Goal: Information Seeking & Learning: Learn about a topic

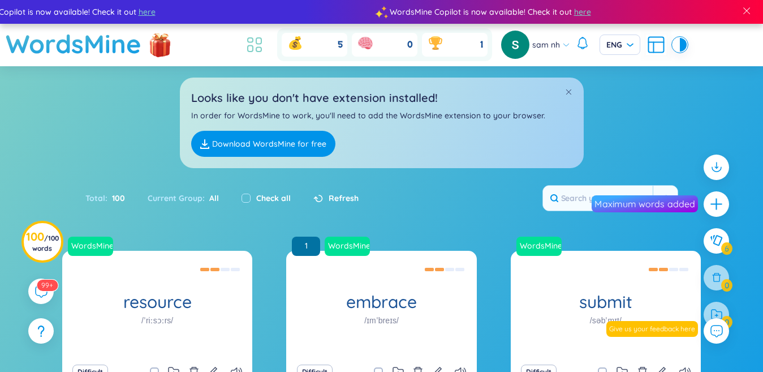
click at [253, 51] on icon at bounding box center [250, 49] width 5 height 6
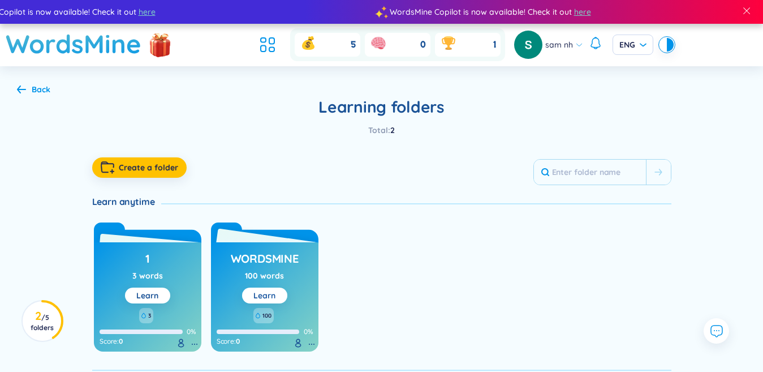
click at [258, 295] on link "Learn" at bounding box center [265, 295] width 22 height 10
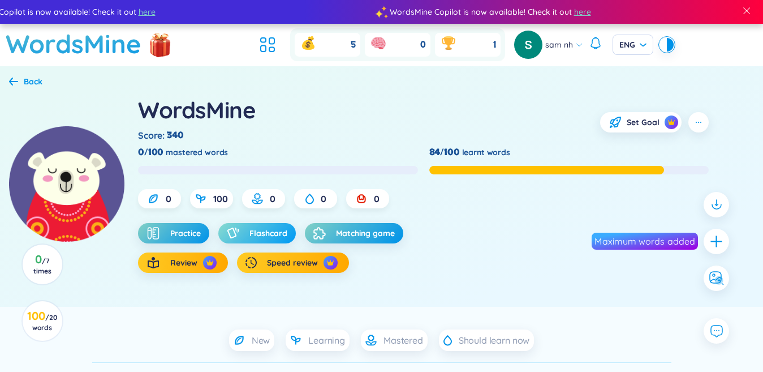
click at [250, 235] on span "Flashcard" at bounding box center [269, 232] width 38 height 11
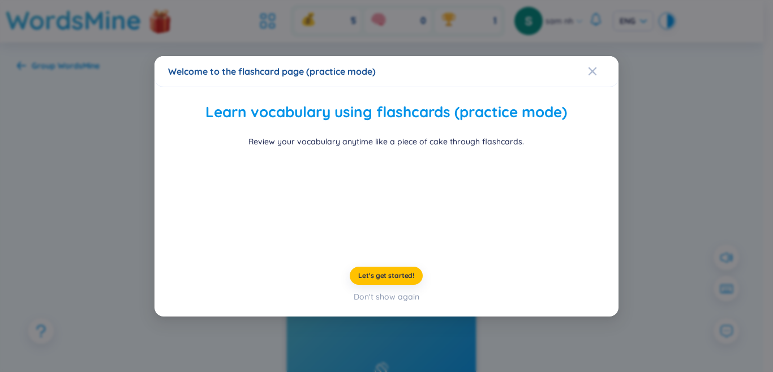
click at [622, 183] on div "Welcome to the flashcard page (practice mode) Learn vocabulary using flashcards…" at bounding box center [386, 186] width 773 height 372
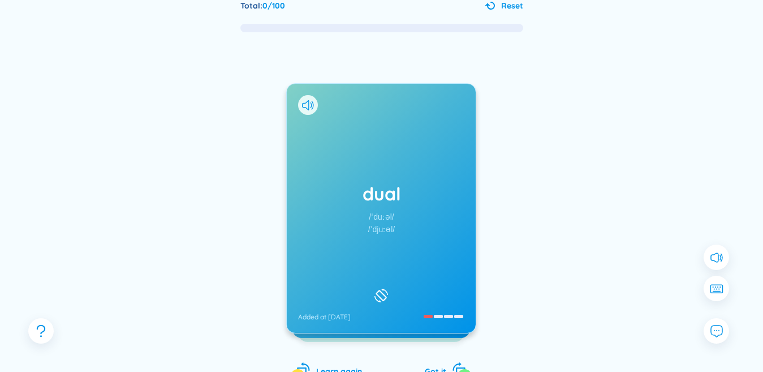
scroll to position [113, 0]
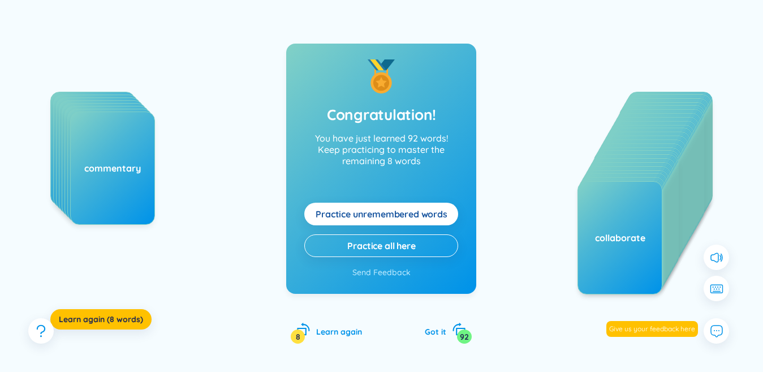
click at [332, 208] on span "Practice unremembered words" at bounding box center [382, 214] width 132 height 12
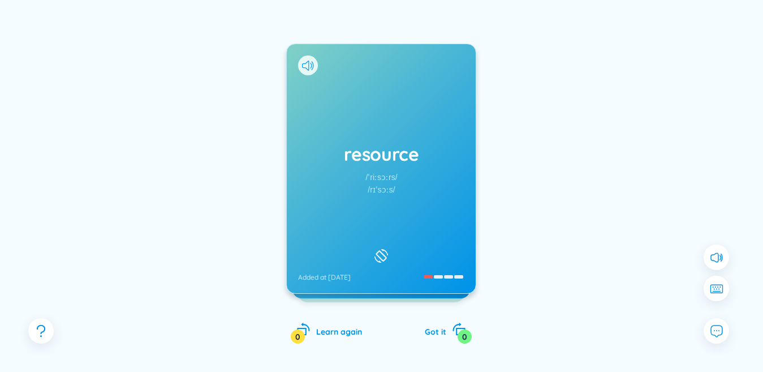
click at [311, 63] on icon at bounding box center [308, 66] width 12 height 10
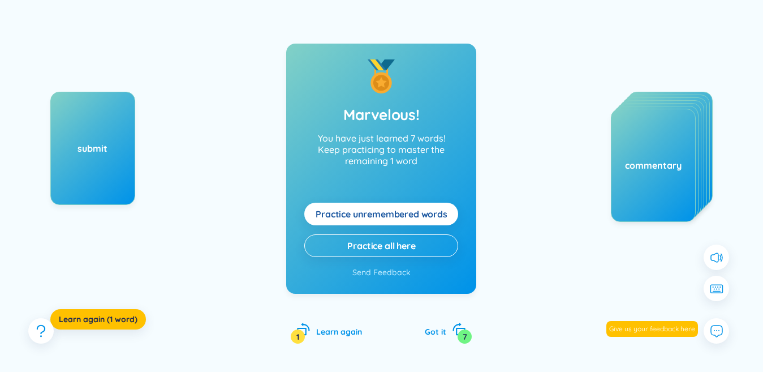
click at [348, 216] on span "Practice unremembered words" at bounding box center [382, 214] width 132 height 12
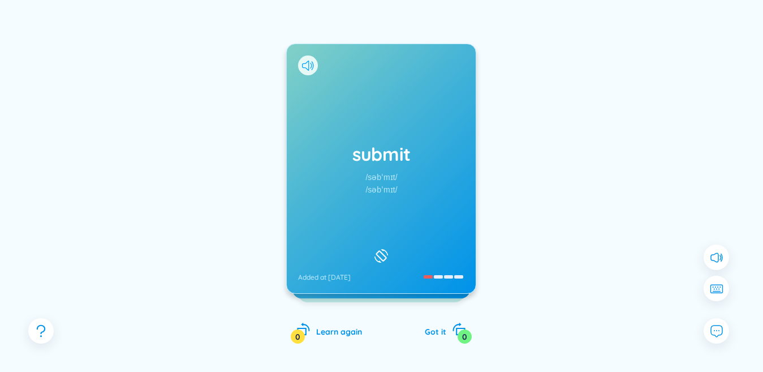
click at [306, 65] on icon at bounding box center [308, 66] width 12 height 10
click at [350, 140] on div "submit /səbˈmɪt/ /səbˈmɪt/ Added at [DATE]" at bounding box center [381, 168] width 189 height 249
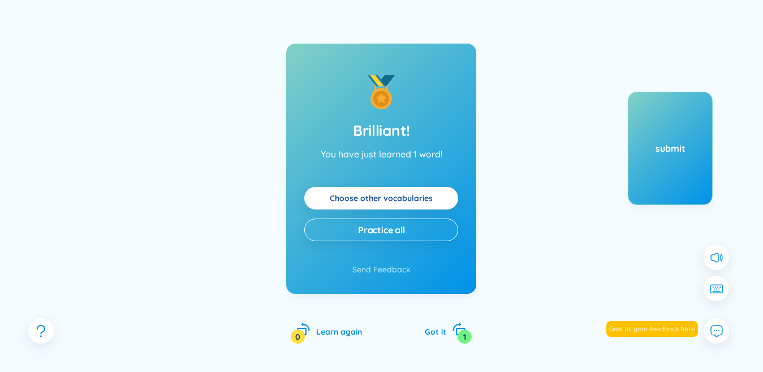
scroll to position [0, 0]
